Goal: Check status: Check status

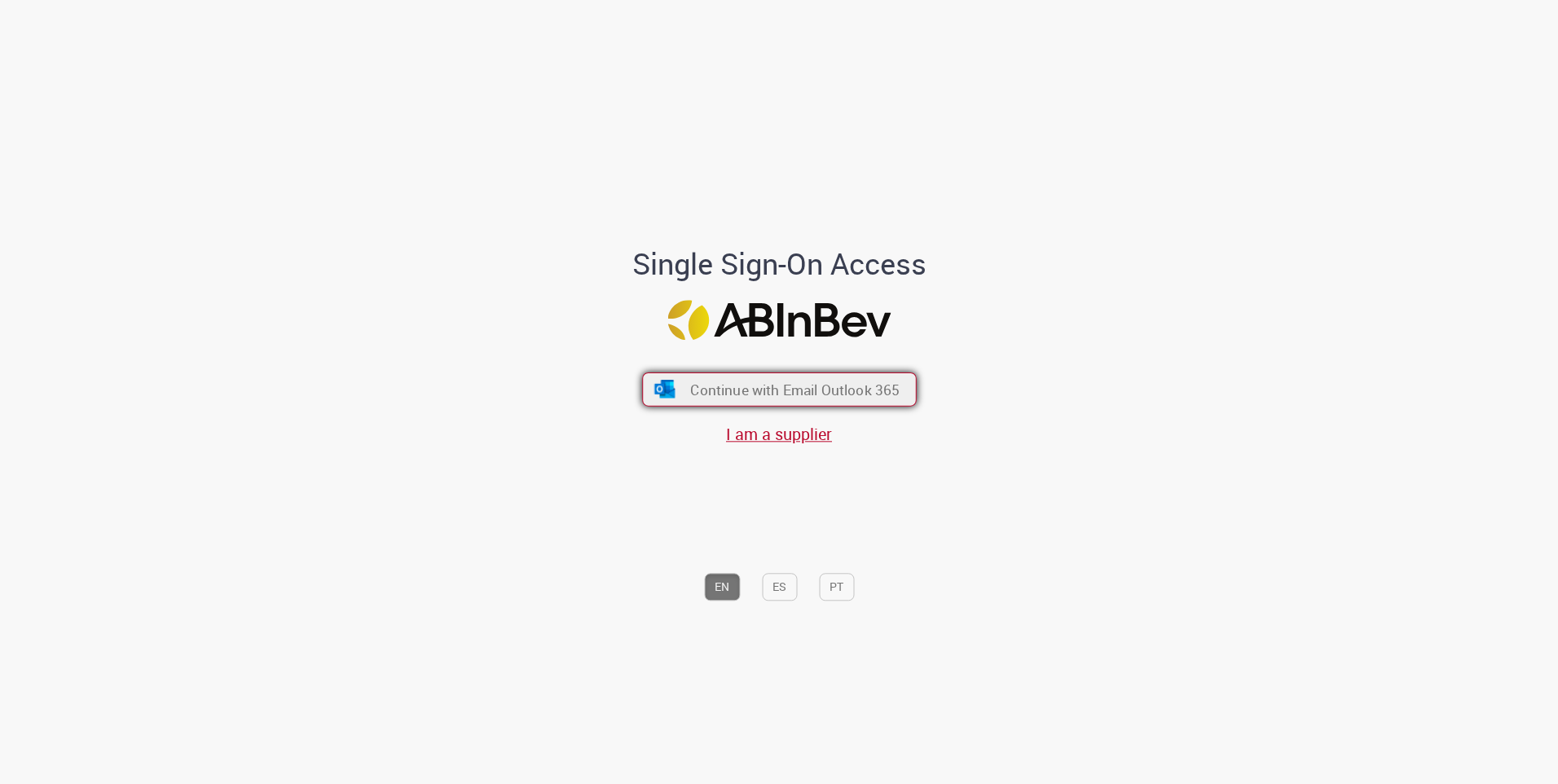
click at [728, 374] on button "Continue with Email Outlook 365" at bounding box center [779, 389] width 274 height 34
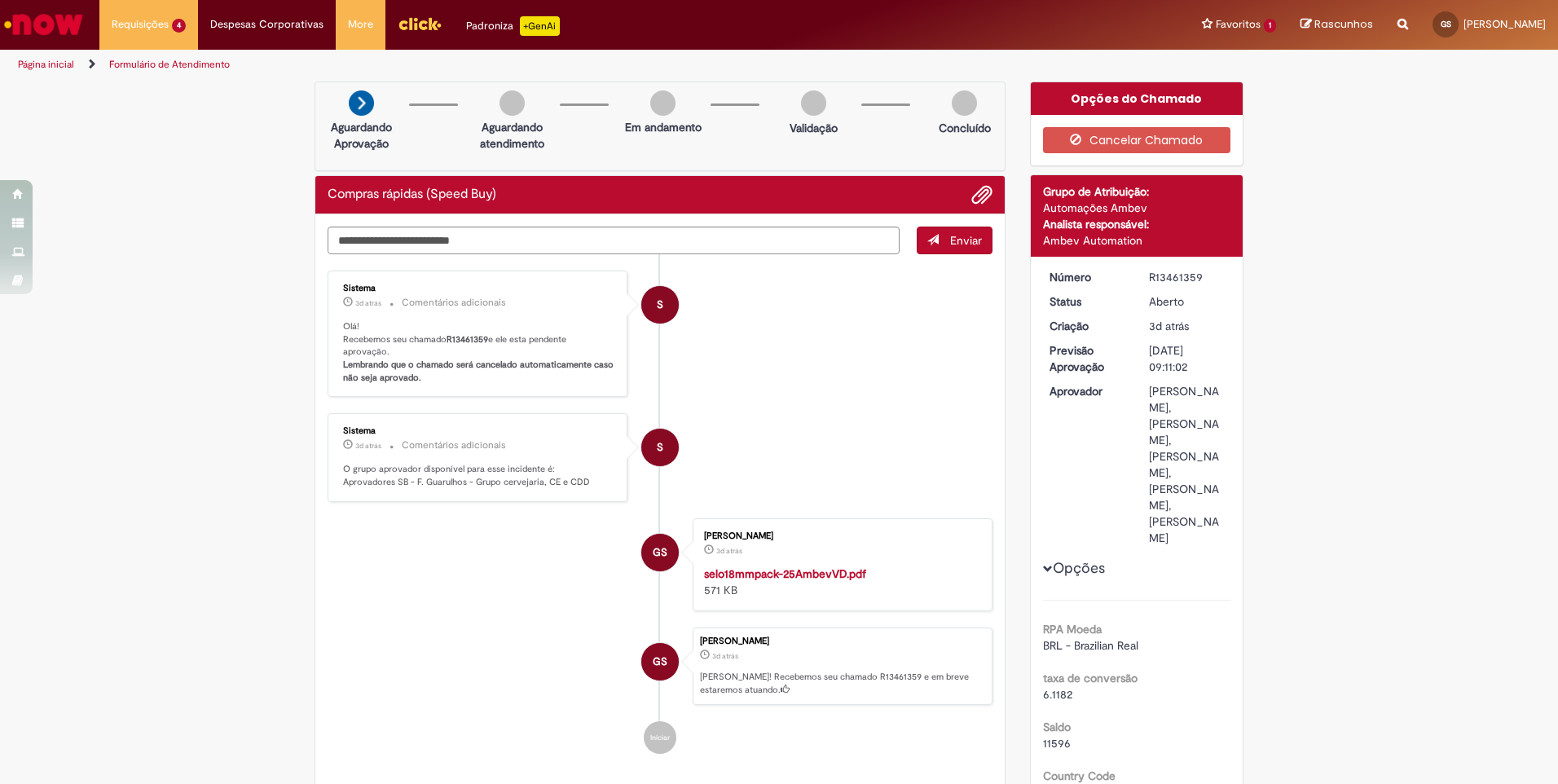
drag, startPoint x: 1162, startPoint y: 589, endPoint x: 1200, endPoint y: 587, distance: 38.1
click at [1200, 546] on div "[PERSON_NAME], [PERSON_NAME], [PERSON_NAME], [PERSON_NAME], [PERSON_NAME]" at bounding box center [1187, 464] width 76 height 163
drag, startPoint x: 1200, startPoint y: 587, endPoint x: 1173, endPoint y: 512, distance: 79.7
click at [1173, 512] on div "[PERSON_NAME], [PERSON_NAME], [PERSON_NAME], [PERSON_NAME], [PERSON_NAME]" at bounding box center [1187, 464] width 76 height 163
